Goal: Use online tool/utility

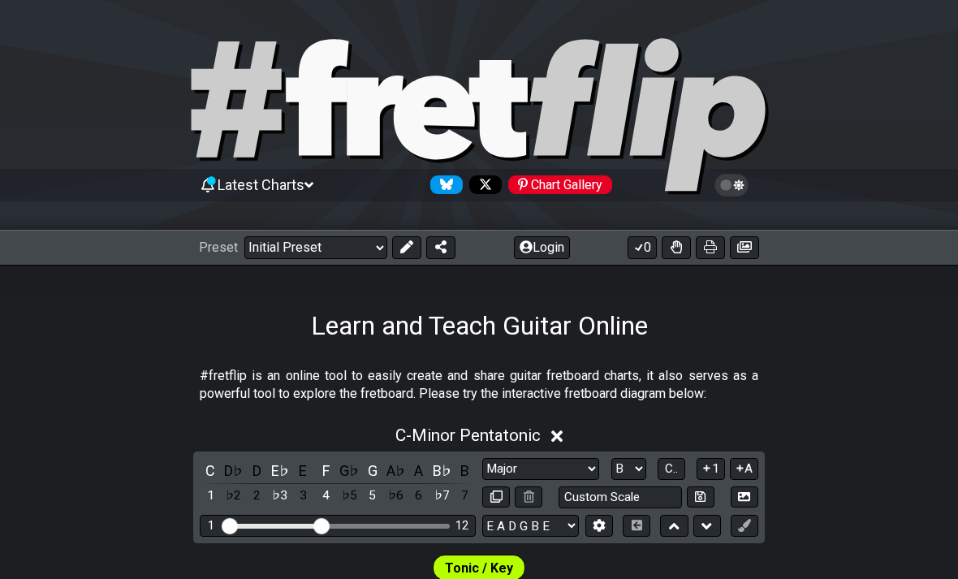
select select "Major"
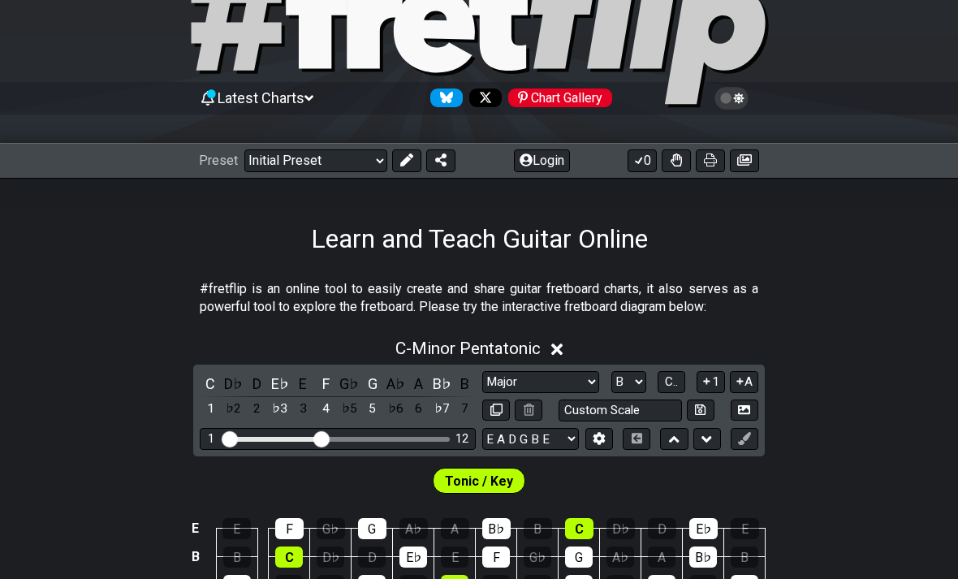
click at [634, 383] on select "A♭ A A♯ B♭ B C C♯ D♭ D D♯ E♭ E F F♯ G♭ G G♯" at bounding box center [629, 382] width 35 height 22
select select "G"
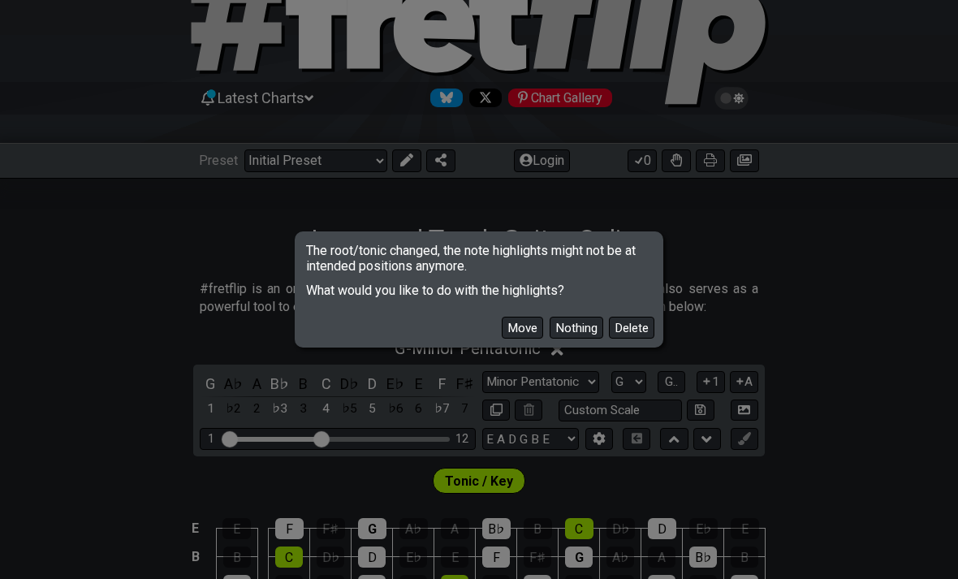
click at [531, 327] on button "Move" at bounding box center [522, 328] width 41 height 22
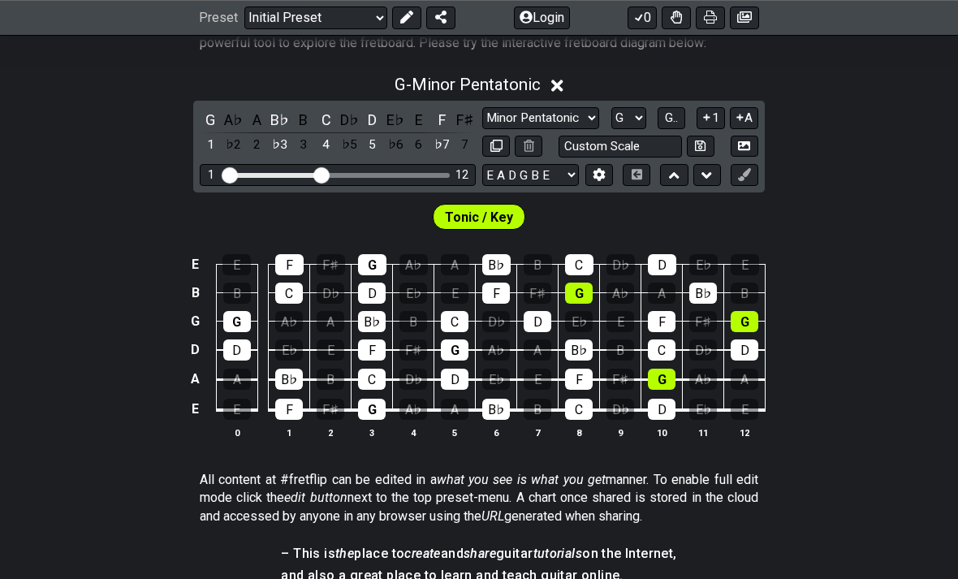
scroll to position [351, 0]
click at [404, 146] on div "♭6" at bounding box center [395, 145] width 21 height 22
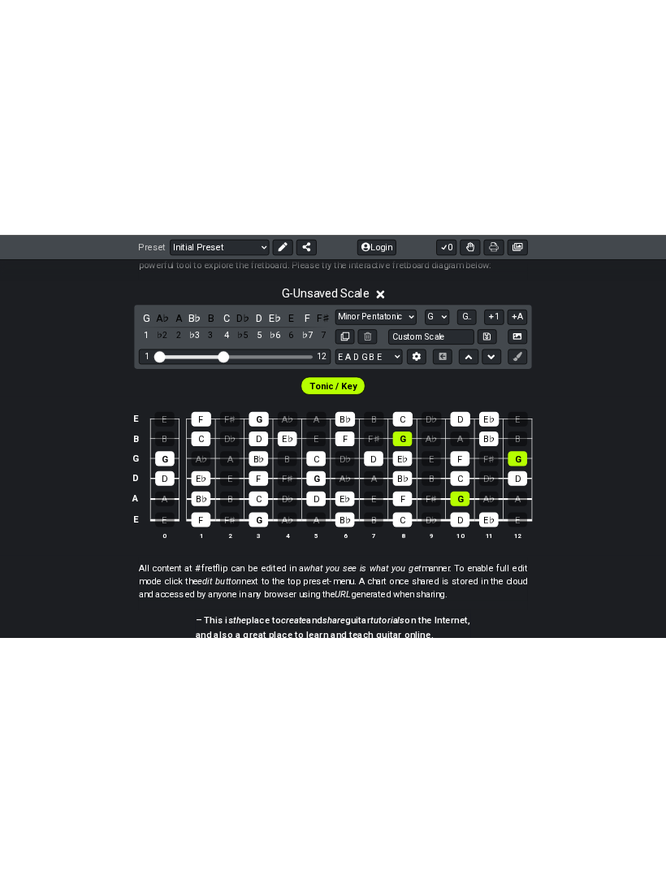
scroll to position [205, 0]
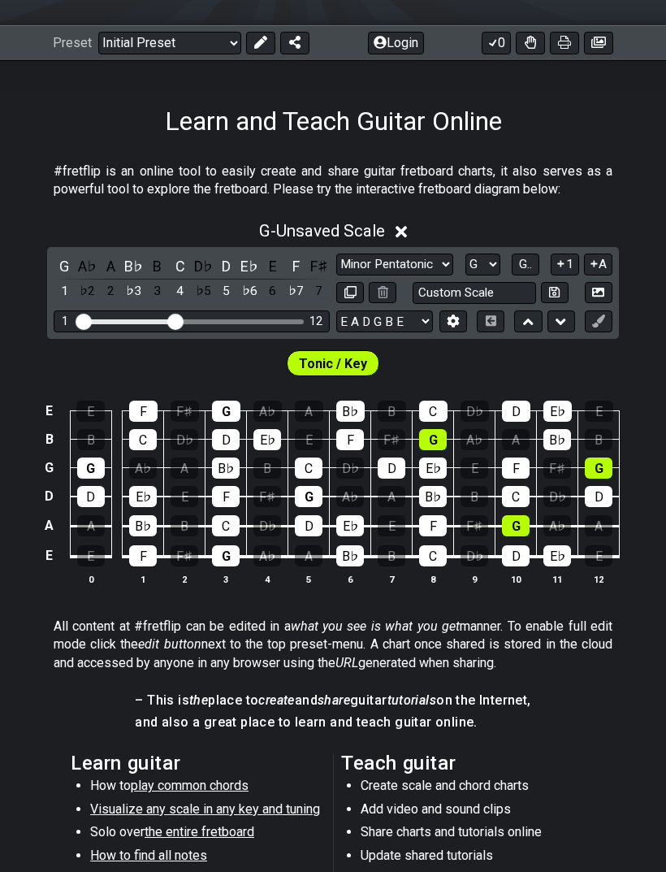
click at [432, 272] on select "Minor Pentatonic Click to edit Minor Pentatonic Major Pentatonic Minor Blues Ma…" at bounding box center [394, 264] width 117 height 22
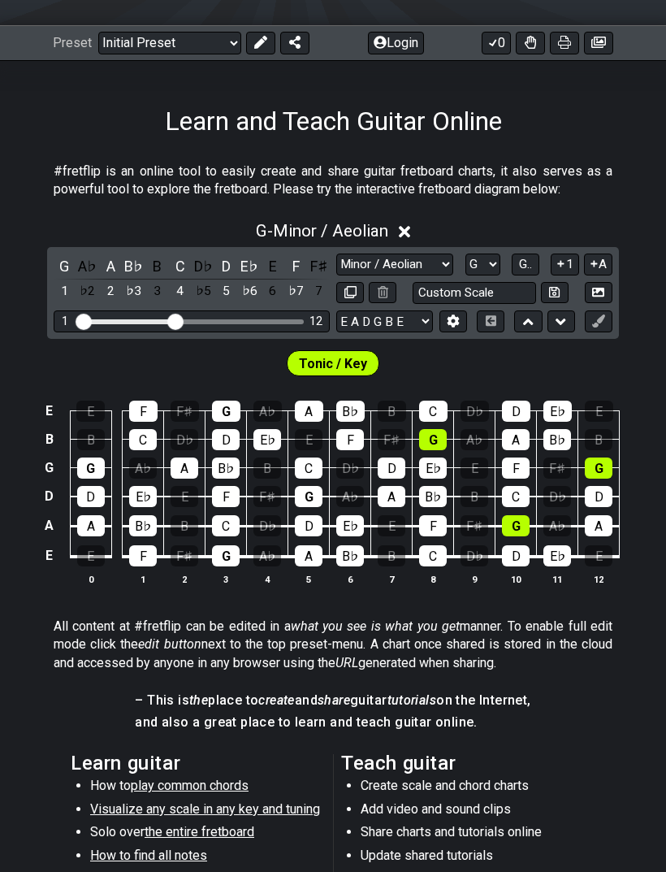
click at [418, 259] on select "Minor Pentatonic Click to edit Minor Pentatonic Major Pentatonic Minor Blues Ma…" at bounding box center [394, 264] width 117 height 22
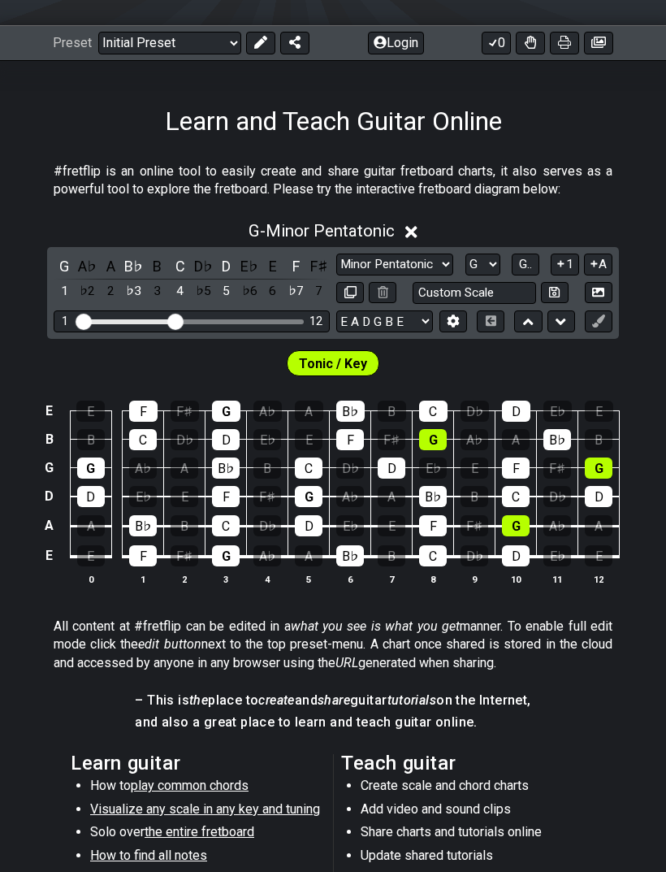
click at [431, 270] on select "Minor Pentatonic Click to edit Minor Pentatonic Major Pentatonic Minor Blues Ma…" at bounding box center [394, 264] width 117 height 22
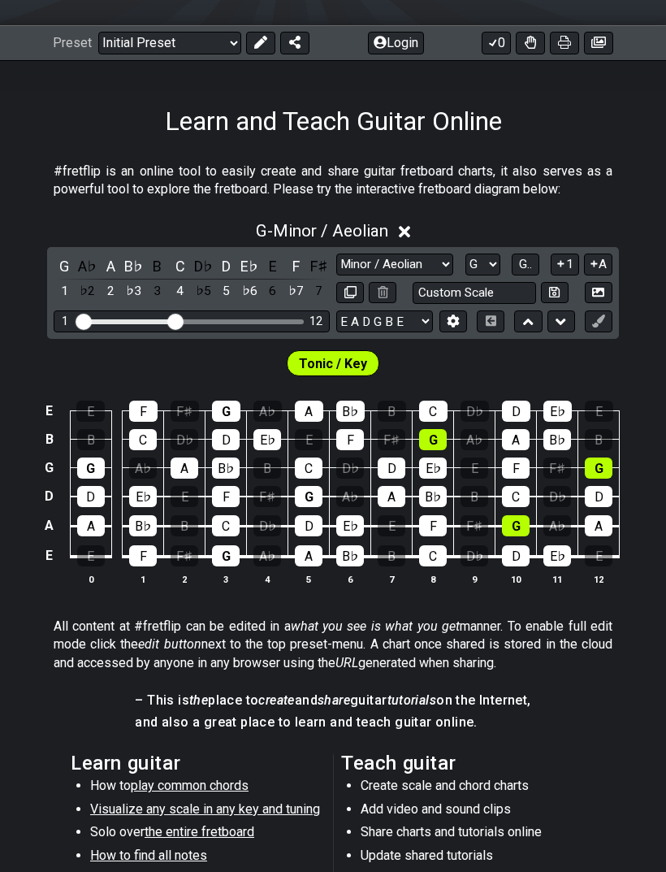
click at [569, 262] on button "1" at bounding box center [565, 264] width 28 height 22
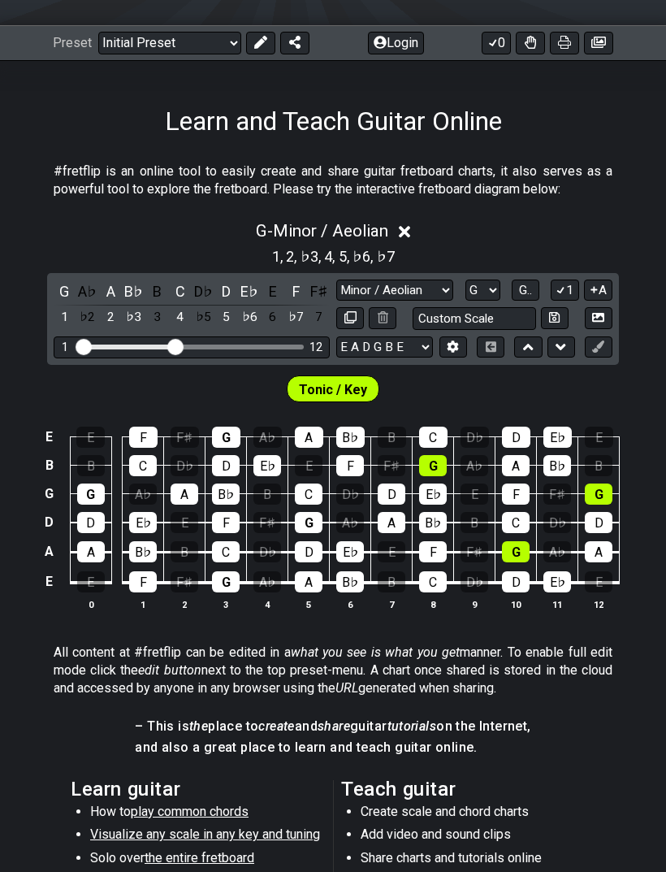
click at [562, 291] on icon at bounding box center [560, 290] width 9 height 7
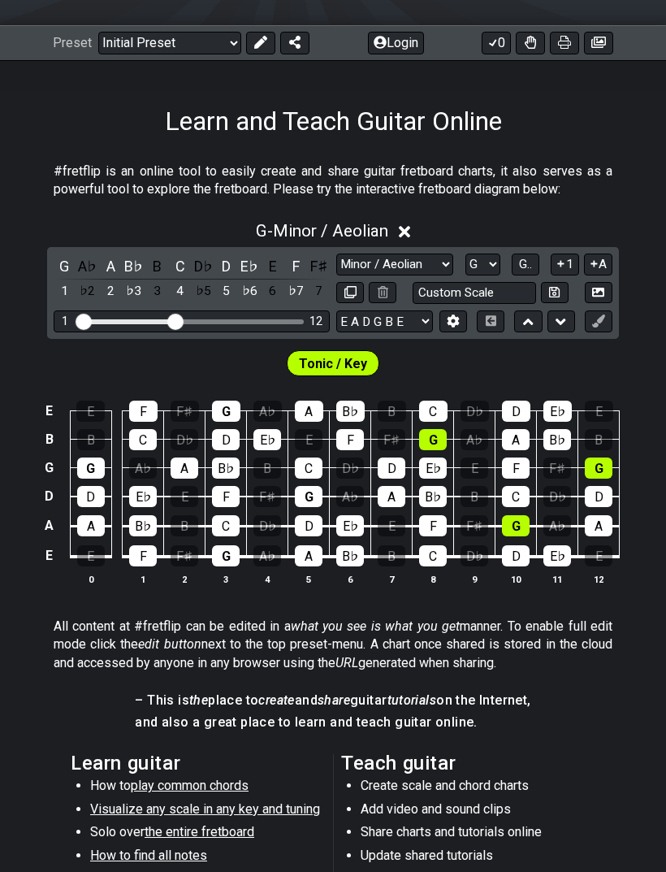
click at [563, 266] on icon at bounding box center [560, 263] width 15 height 12
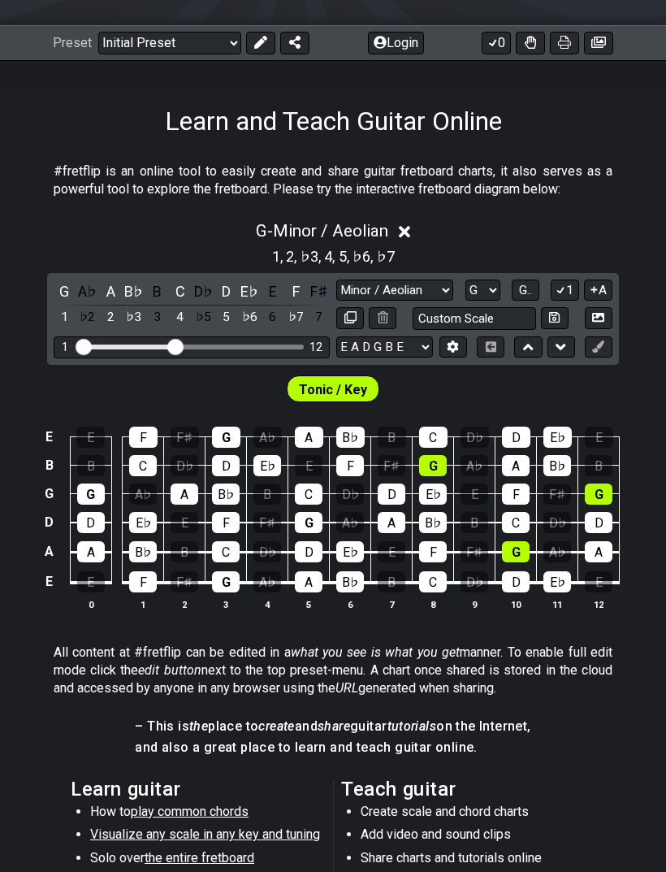
click at [595, 289] on icon at bounding box center [594, 289] width 6 height 6
click at [529, 292] on span "G.." at bounding box center [525, 290] width 13 height 15
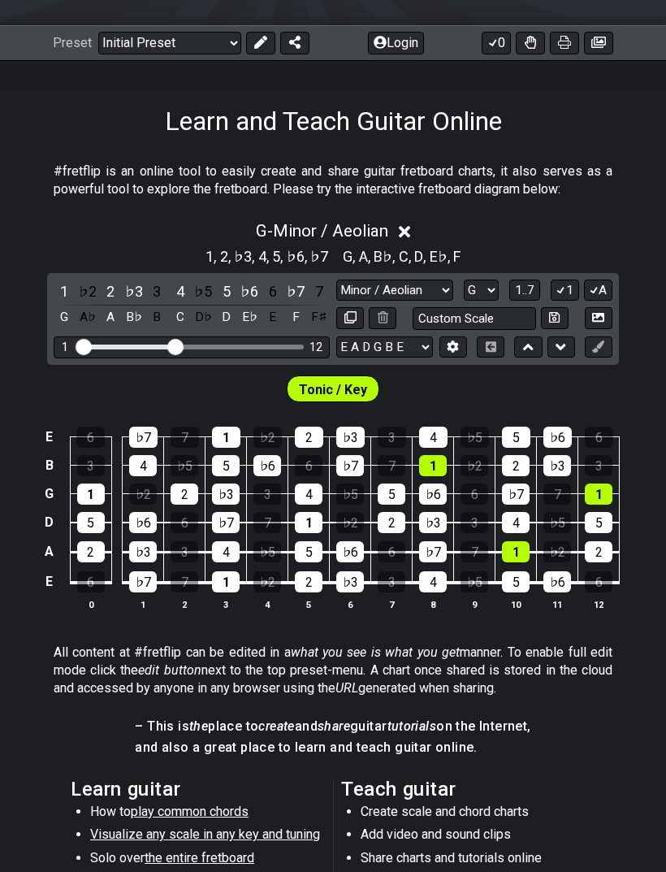
click at [434, 290] on select "Minor Pentatonic Click to edit Minor Pentatonic Major Pentatonic Minor Blues Ma…" at bounding box center [394, 290] width 117 height 22
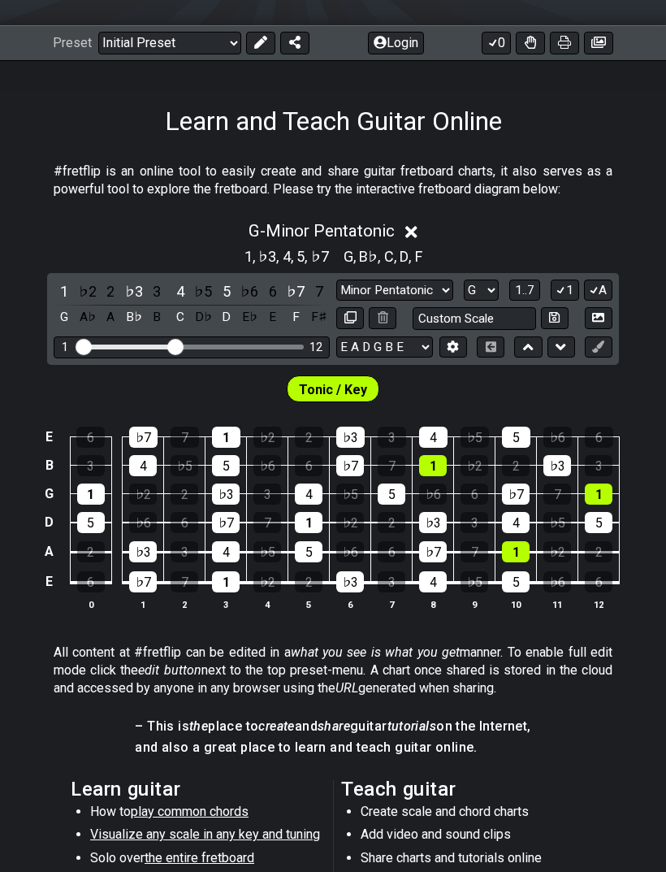
click at [432, 285] on select "Minor Pentatonic Click to edit Minor Pentatonic Major Pentatonic Minor Blues Ma…" at bounding box center [394, 290] width 117 height 22
select select "Minor / Aeolian"
